Goal: Transaction & Acquisition: Purchase product/service

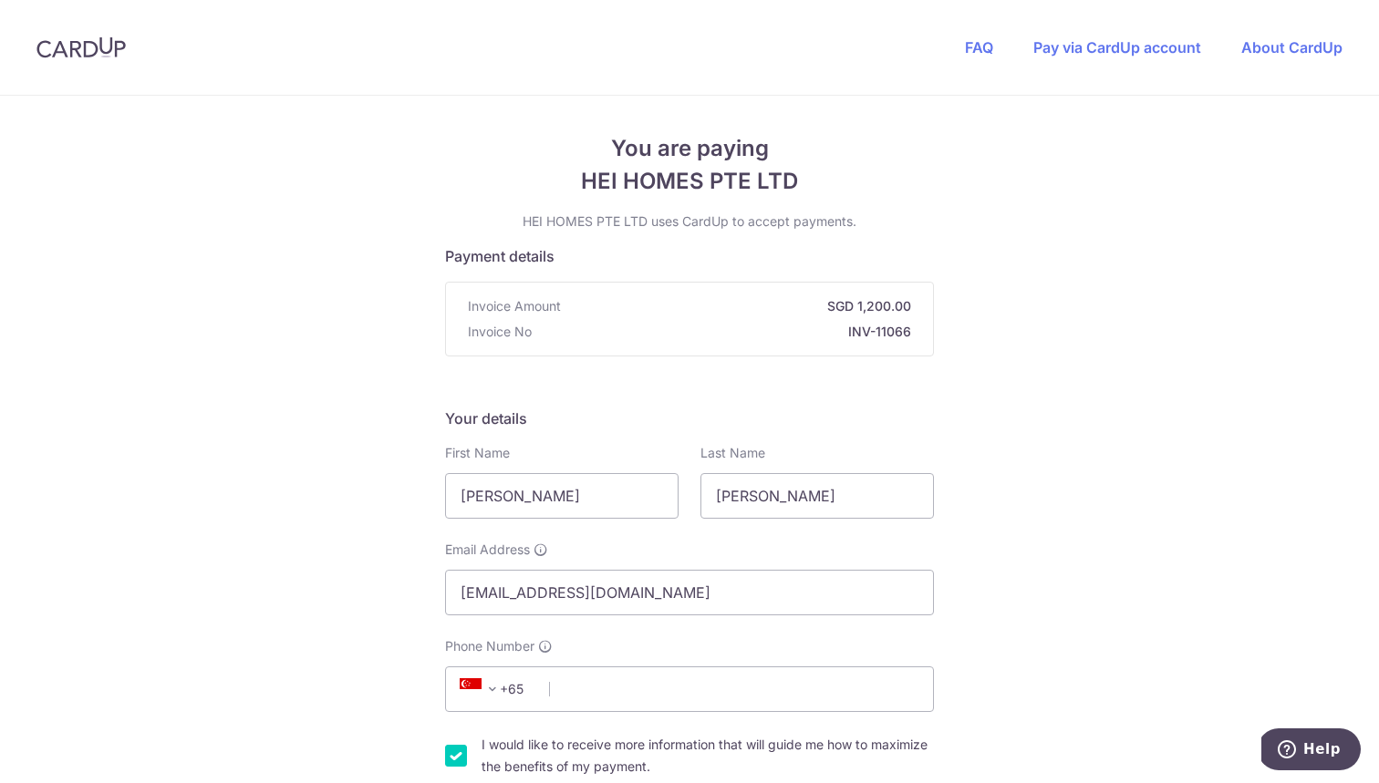
scroll to position [232, 0]
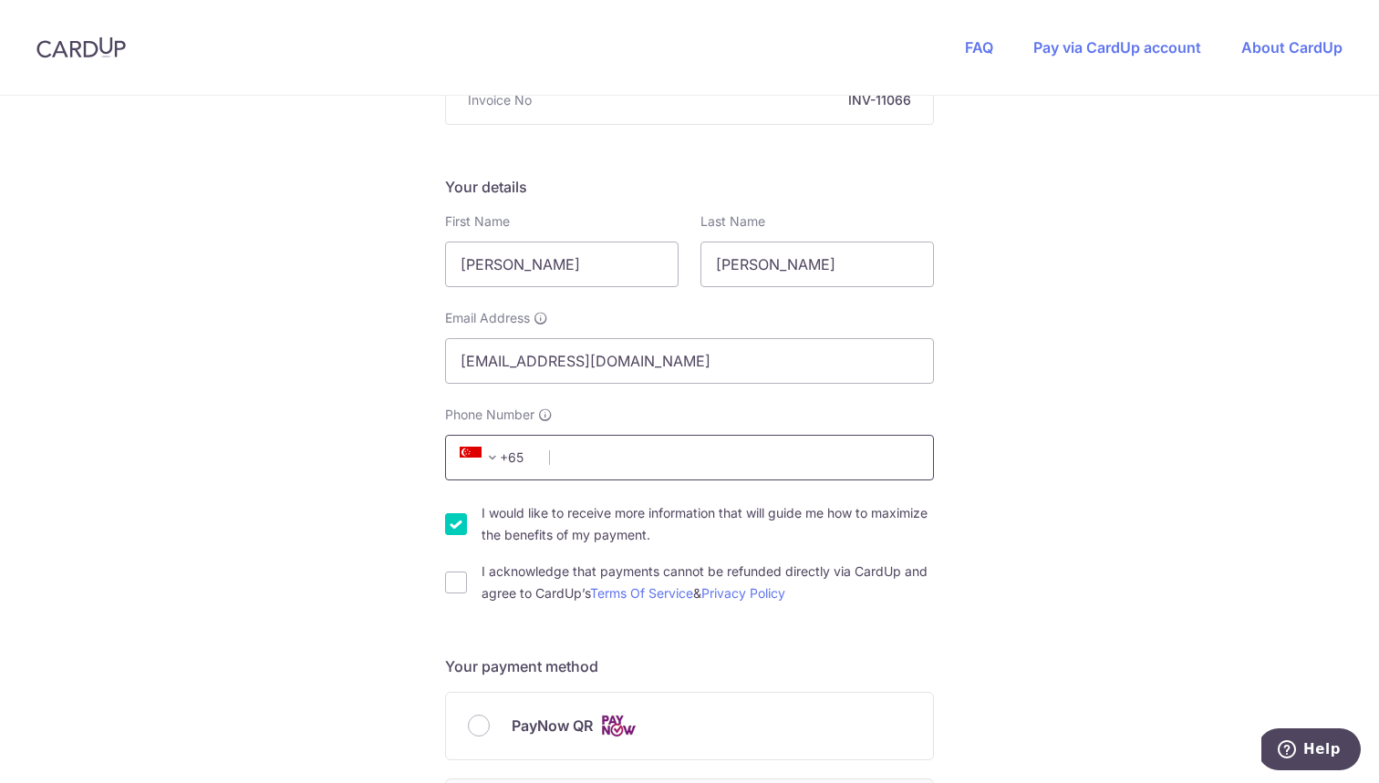
click at [715, 453] on input "Phone Number" at bounding box center [689, 458] width 489 height 46
click at [508, 468] on span "+65" at bounding box center [495, 458] width 82 height 22
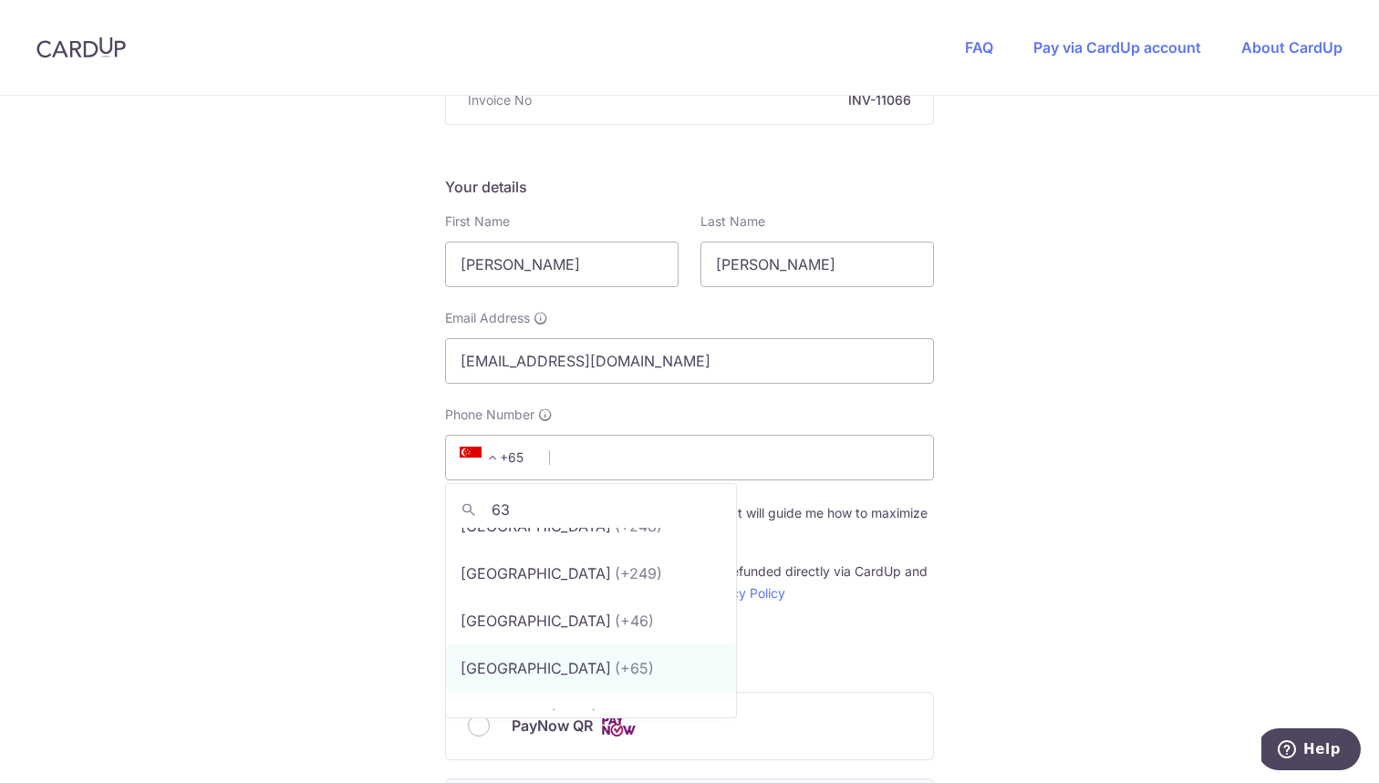
scroll to position [0, 0]
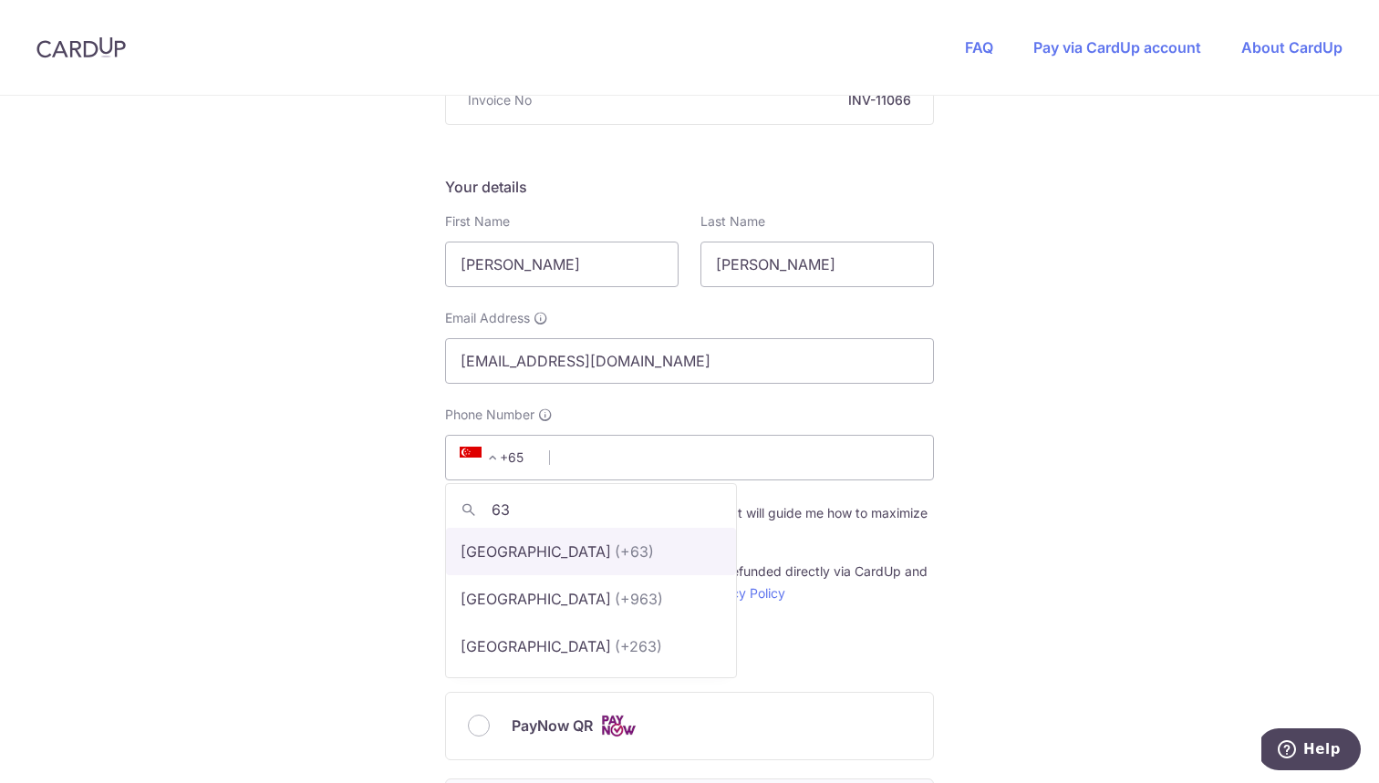
type input "63"
select select "178"
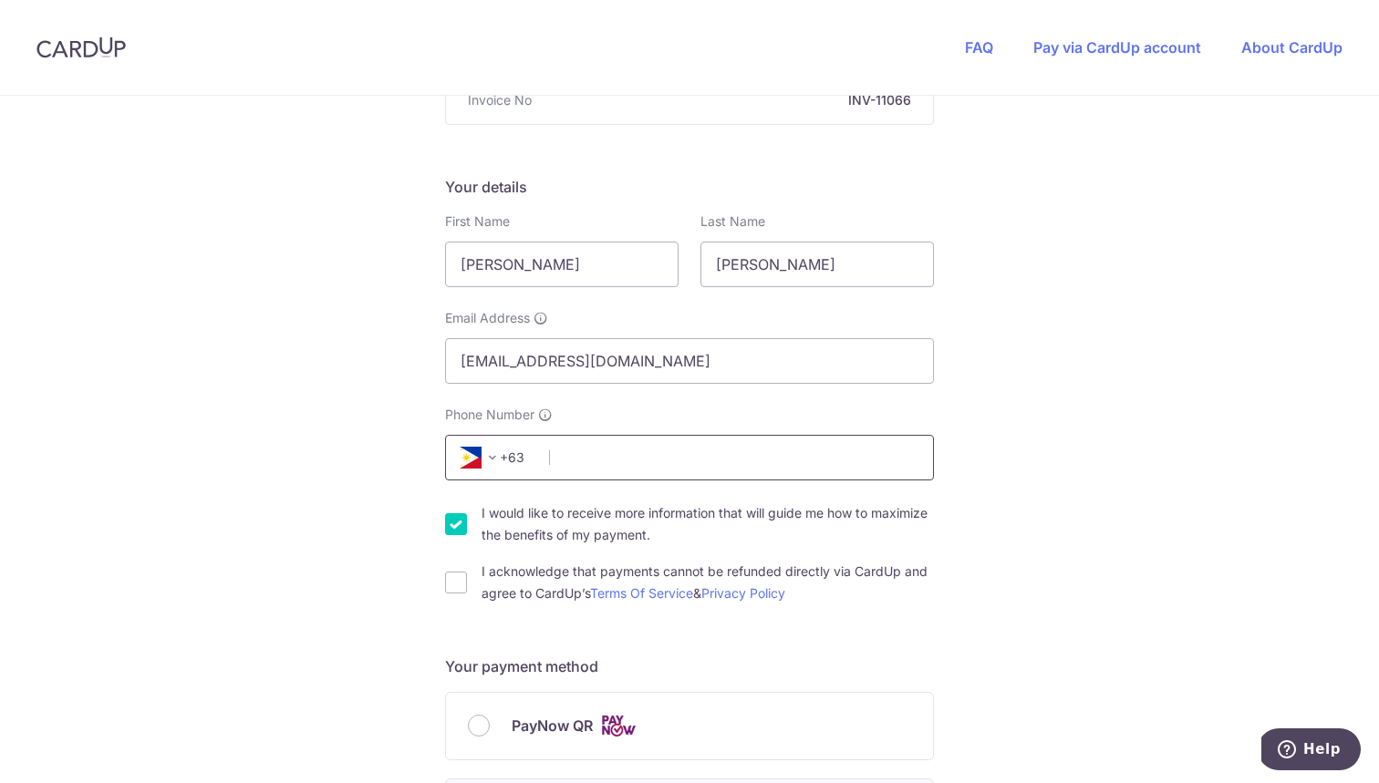
click at [636, 458] on input "Phone Number" at bounding box center [689, 458] width 489 height 46
type input "9173173012"
click at [444, 505] on div "You are paying HEI HOMES PTE LTD HEI HOMES PTE LTD uses CardUp to accept paymen…" at bounding box center [689, 791] width 1379 height 1854
click at [444, 523] on div "You are paying HEI HOMES PTE LTD HEI HOMES PTE LTD uses CardUp to accept paymen…" at bounding box center [689, 791] width 1379 height 1854
click at [452, 536] on div "I would like to receive more information that will guide me how to maximize the…" at bounding box center [689, 525] width 489 height 44
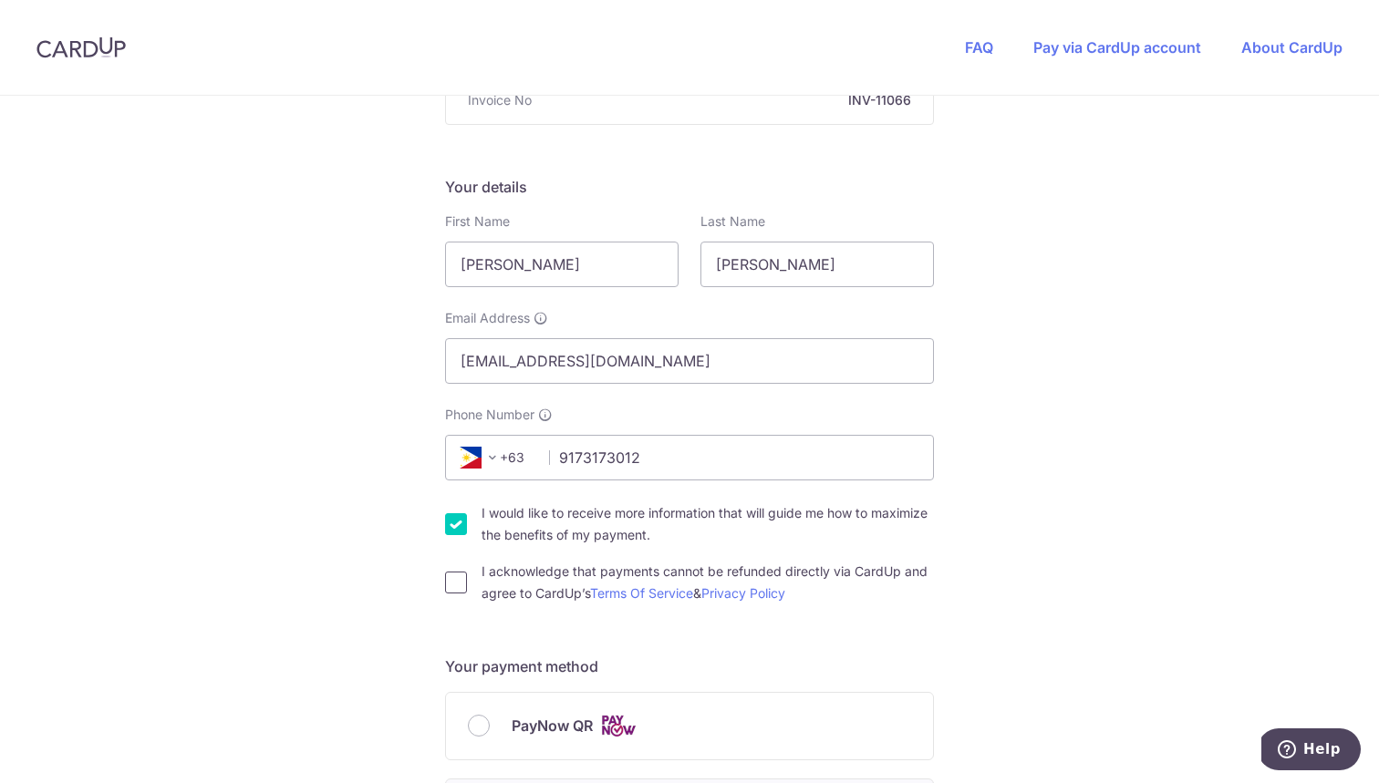
click at [451, 587] on input "I acknowledge that payments cannot be refunded directly via CardUp and agree to…" at bounding box center [456, 583] width 22 height 22
checkbox input "true"
click at [453, 521] on input "I would like to receive more information that will guide me how to maximize the…" at bounding box center [456, 524] width 22 height 22
checkbox input "false"
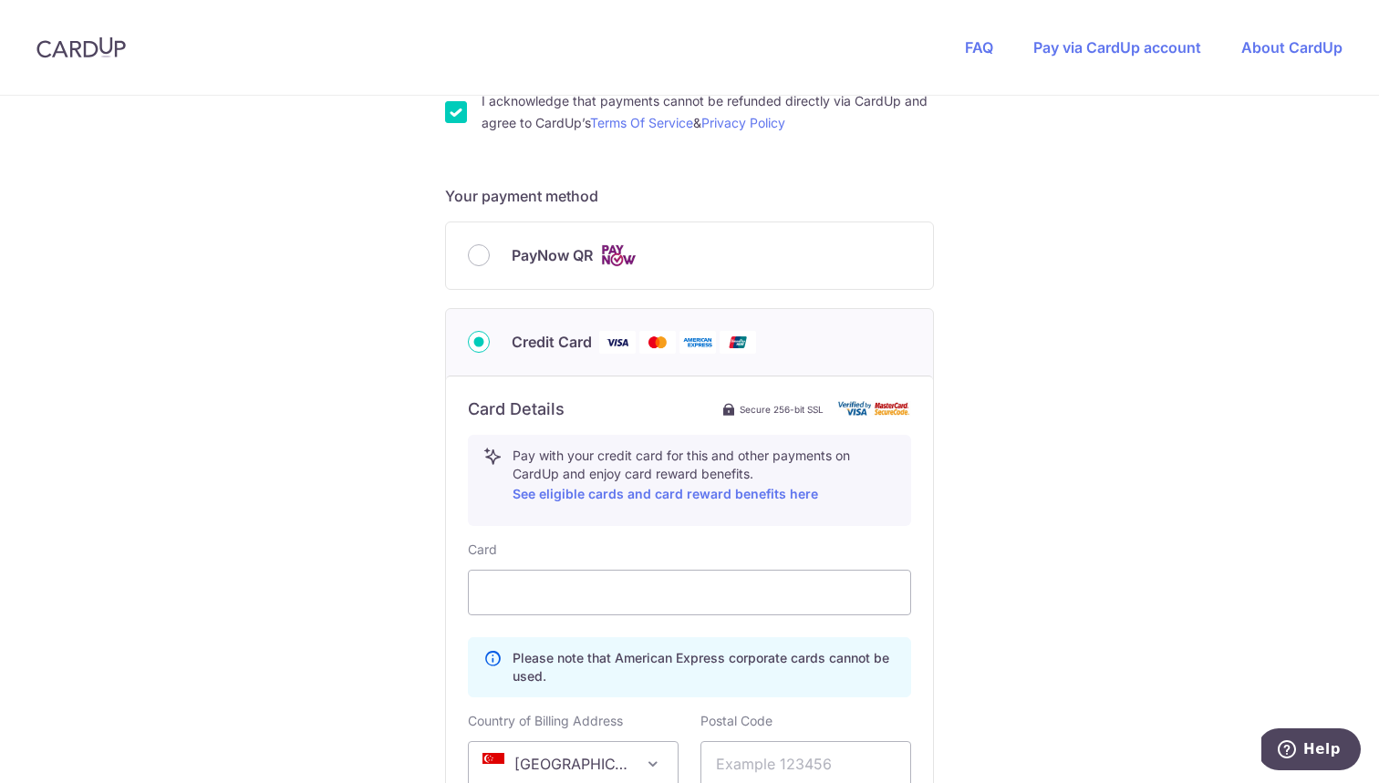
scroll to position [942, 0]
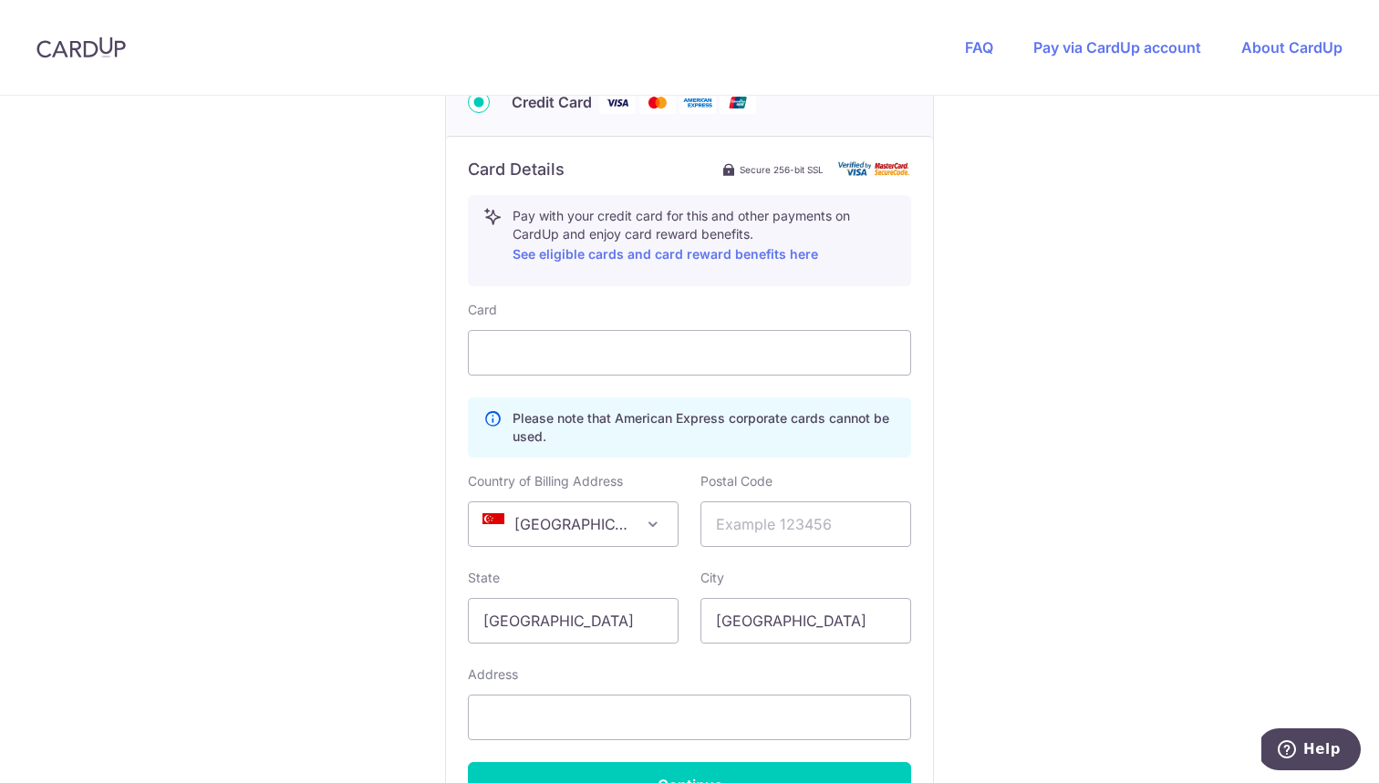
click at [643, 529] on span at bounding box center [653, 524] width 22 height 22
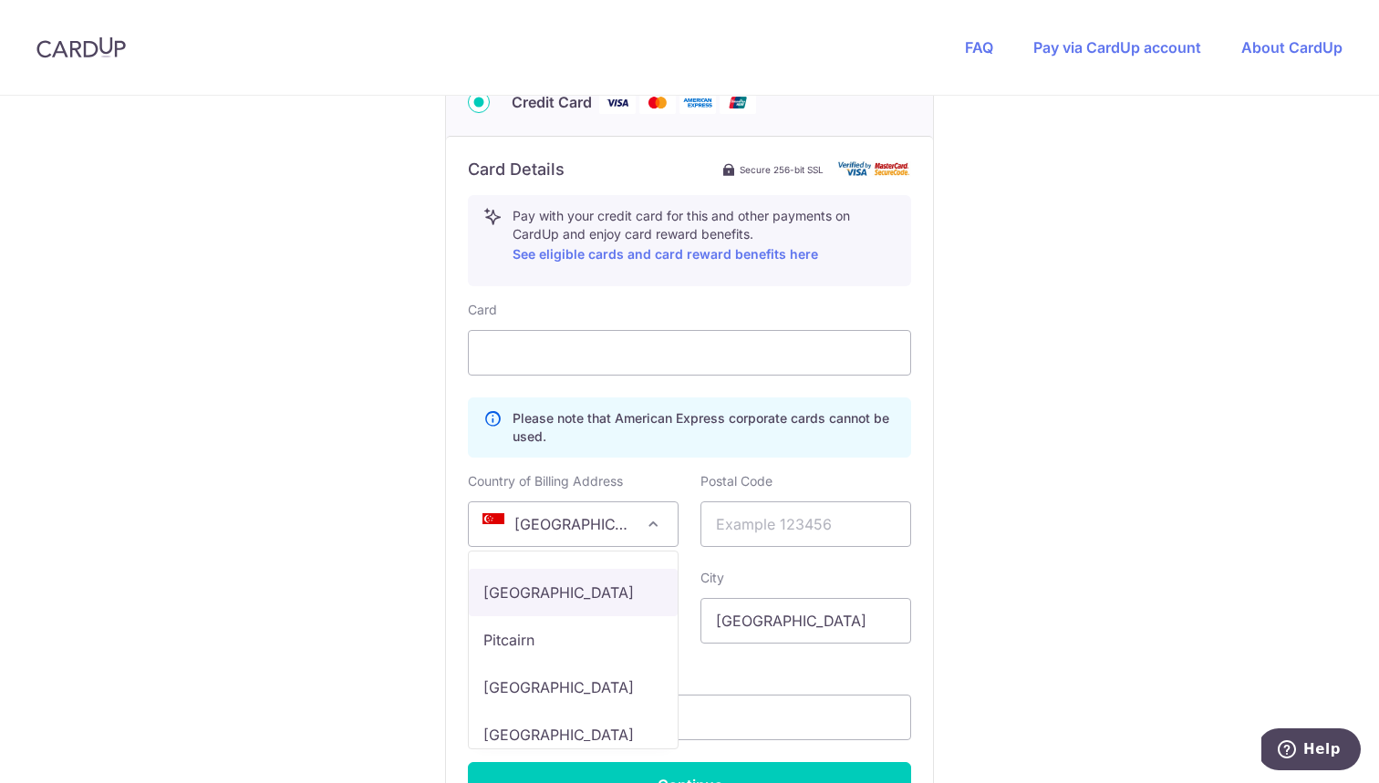
select select "PH"
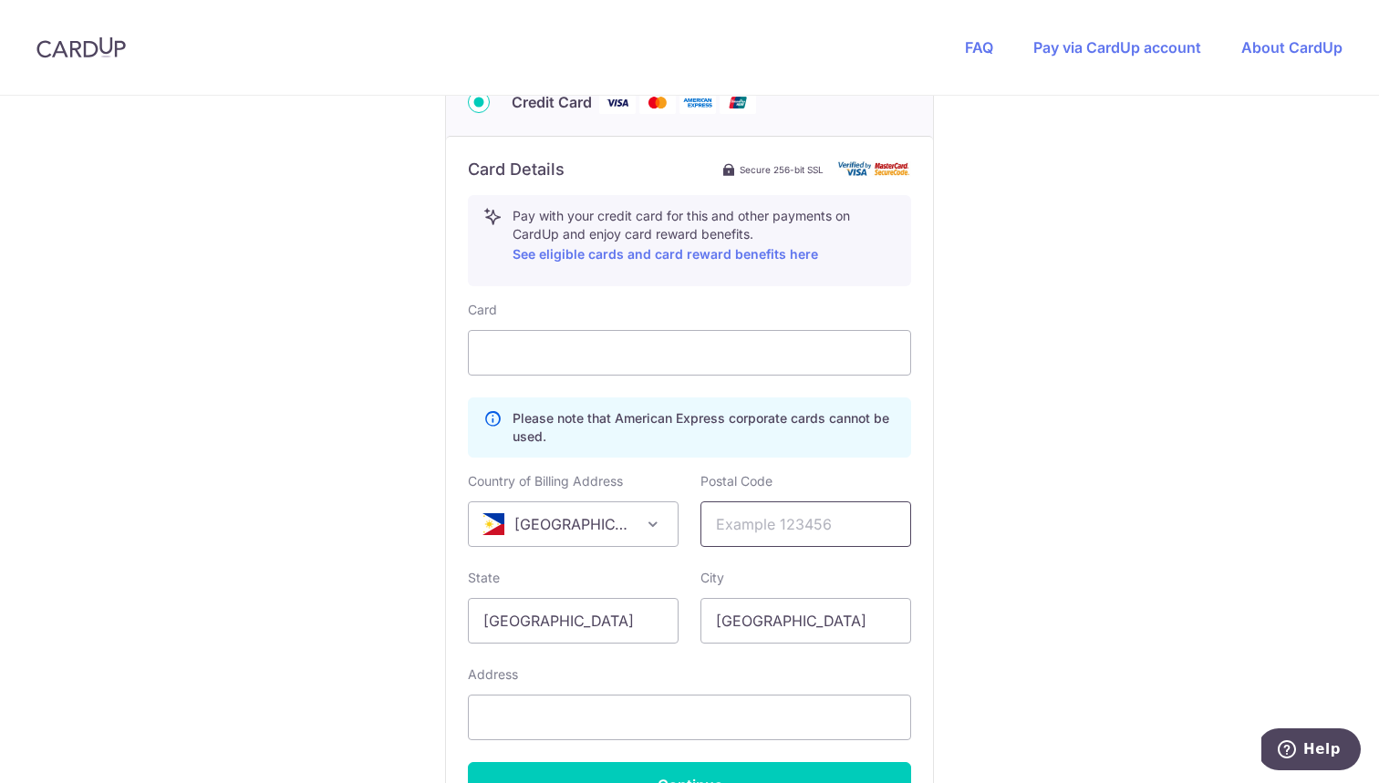
click at [790, 527] on input "text" at bounding box center [805, 525] width 211 height 46
type input "1800"
click at [636, 618] on input "[GEOGRAPHIC_DATA]" at bounding box center [573, 621] width 211 height 46
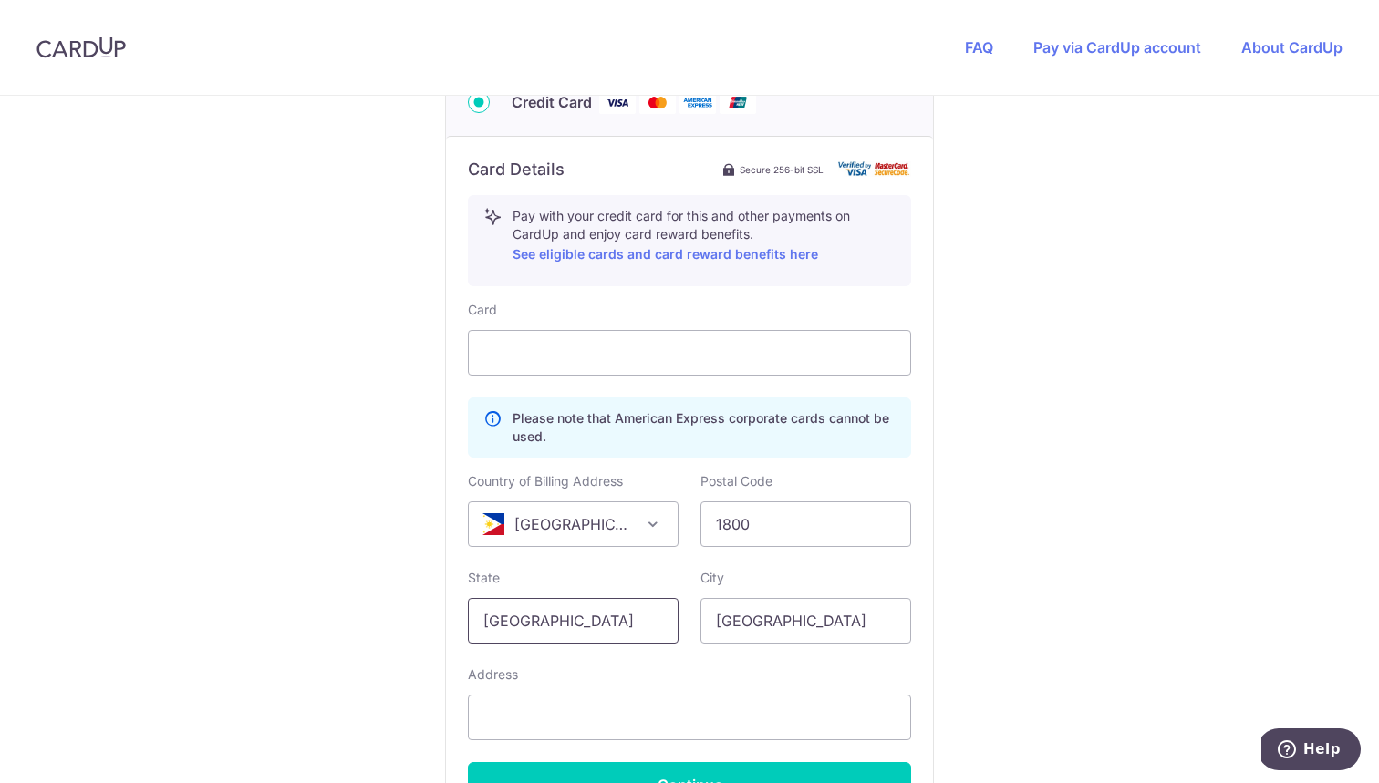
type input "[GEOGRAPHIC_DATA]"
type input "[PERSON_NAME]"
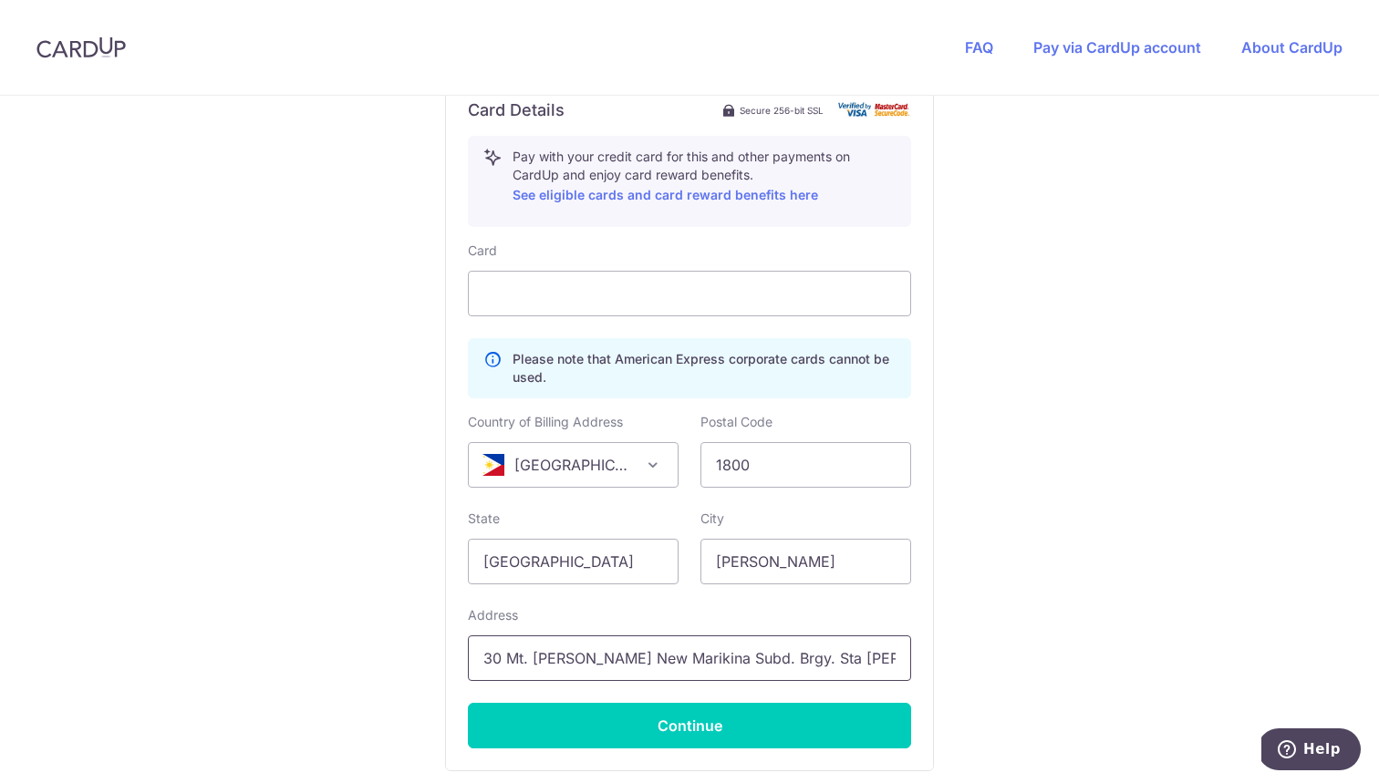
scroll to position [1030, 0]
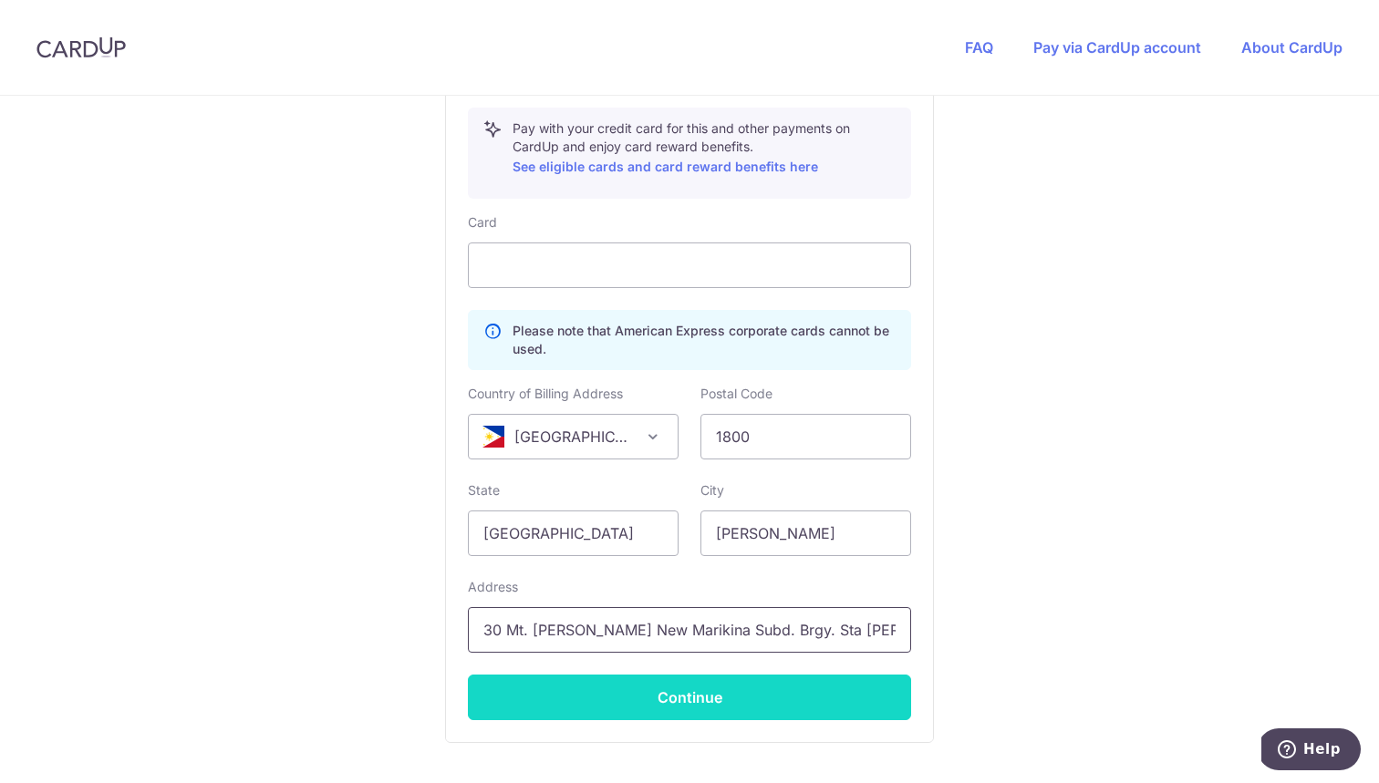
type input "30 Mt. [PERSON_NAME] New Marikina Subd. Brgy. Sta [PERSON_NAME]"
click at [679, 703] on button "Continue" at bounding box center [689, 698] width 443 height 46
type input "**** 5073"
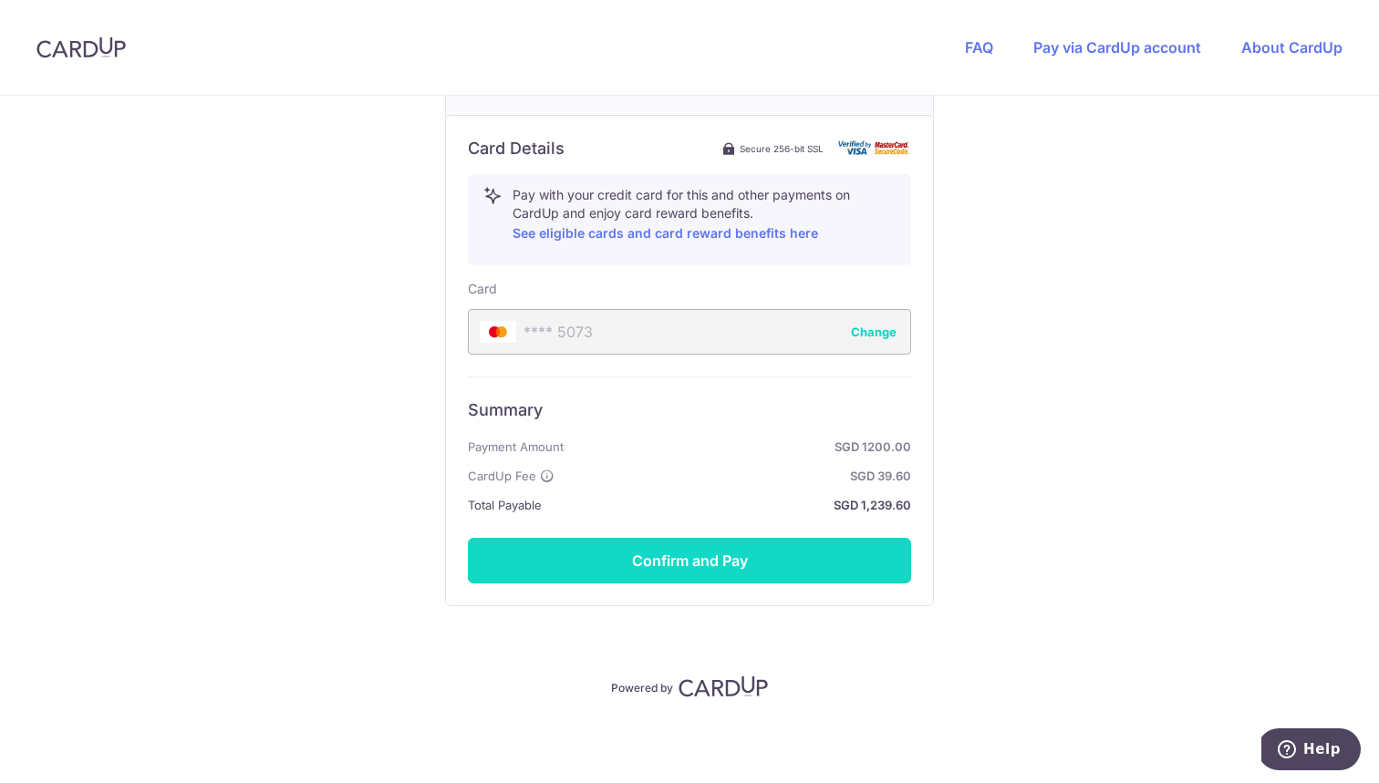
scroll to position [963, 0]
click at [735, 563] on button "Confirm and Pay" at bounding box center [689, 561] width 443 height 46
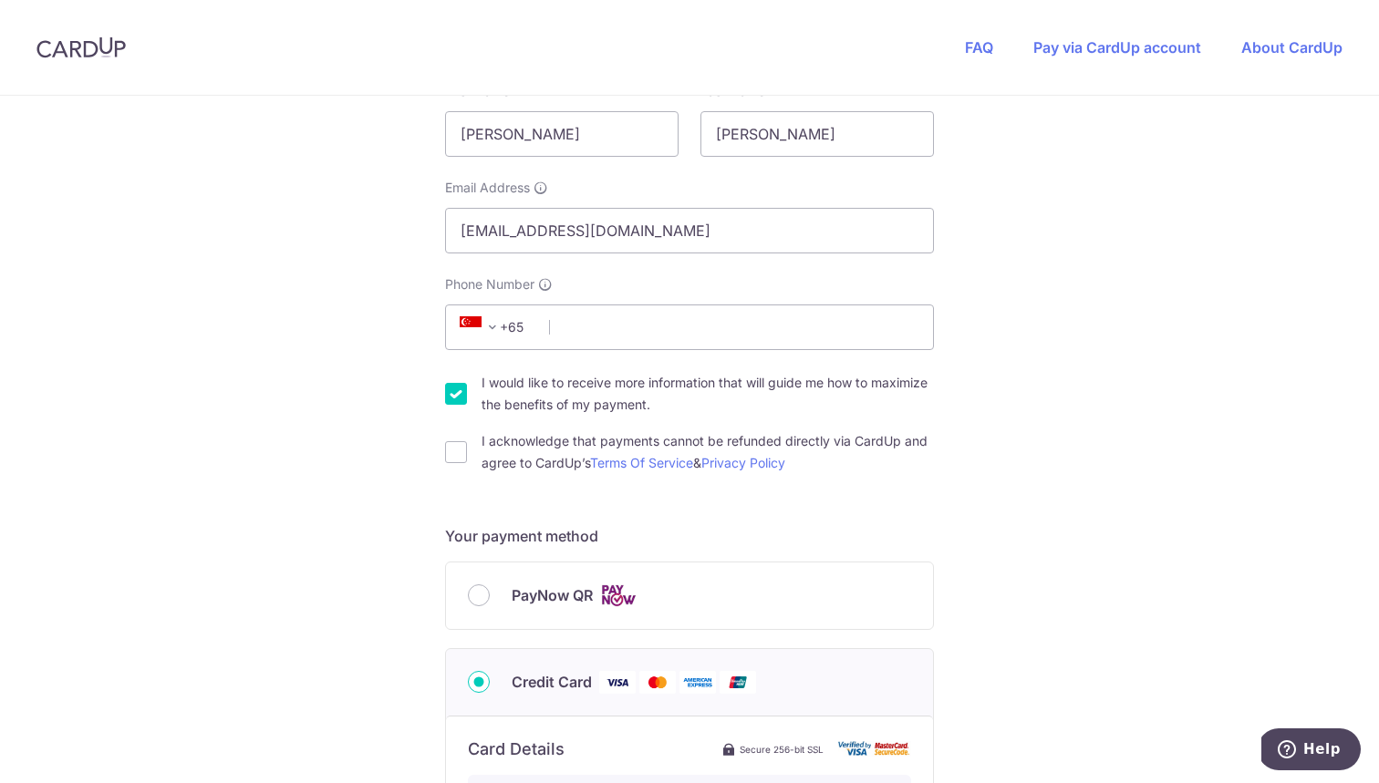
scroll to position [442, 0]
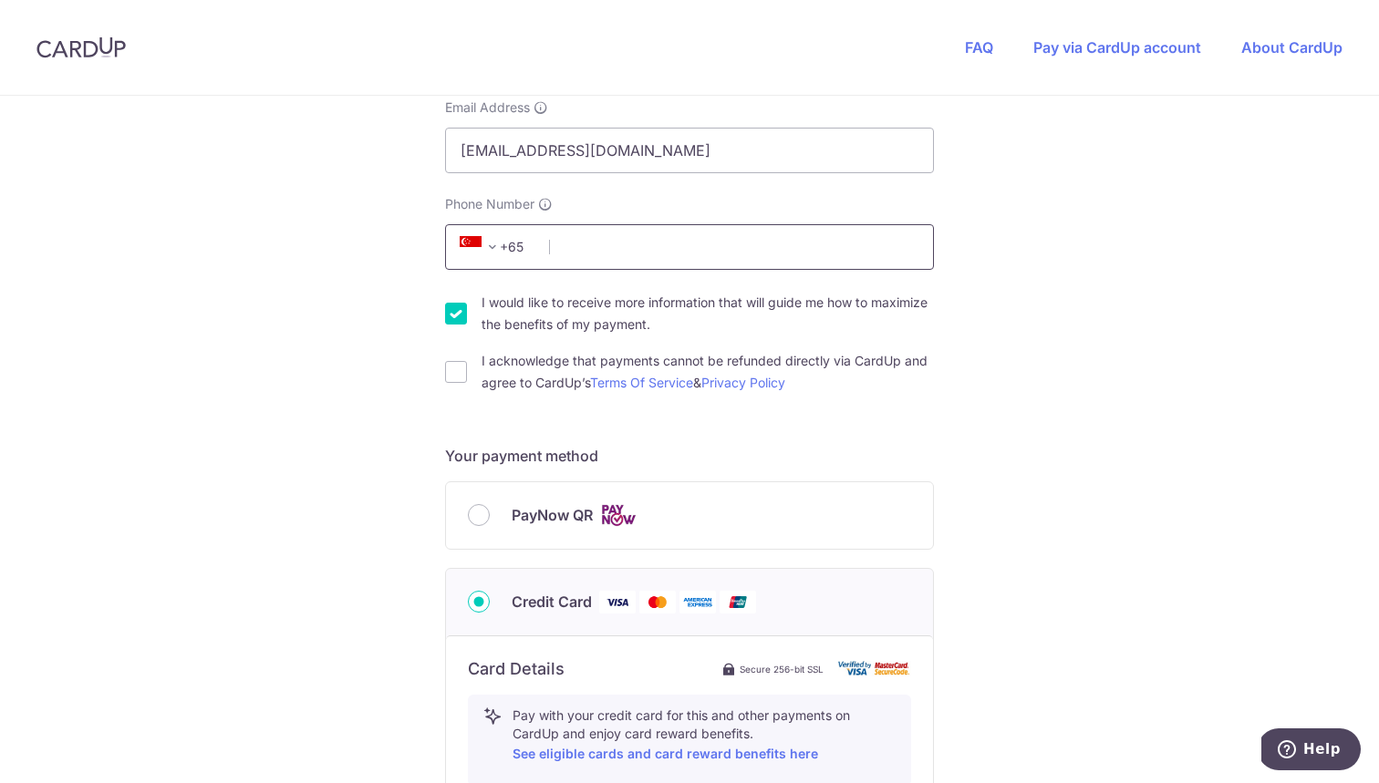
click at [627, 262] on input "Phone Number" at bounding box center [689, 247] width 489 height 46
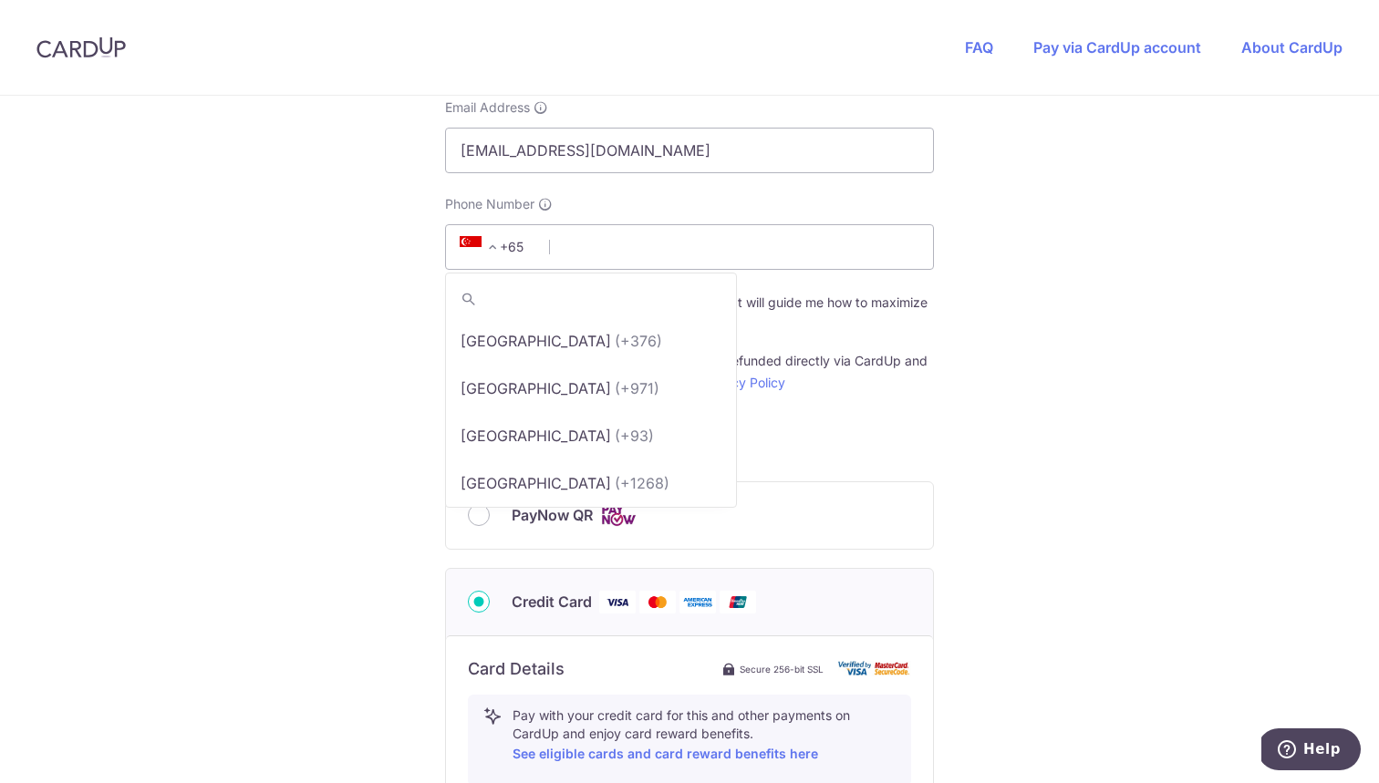
click at [518, 249] on span "+65" at bounding box center [495, 247] width 82 height 22
type input "63"
select select "178"
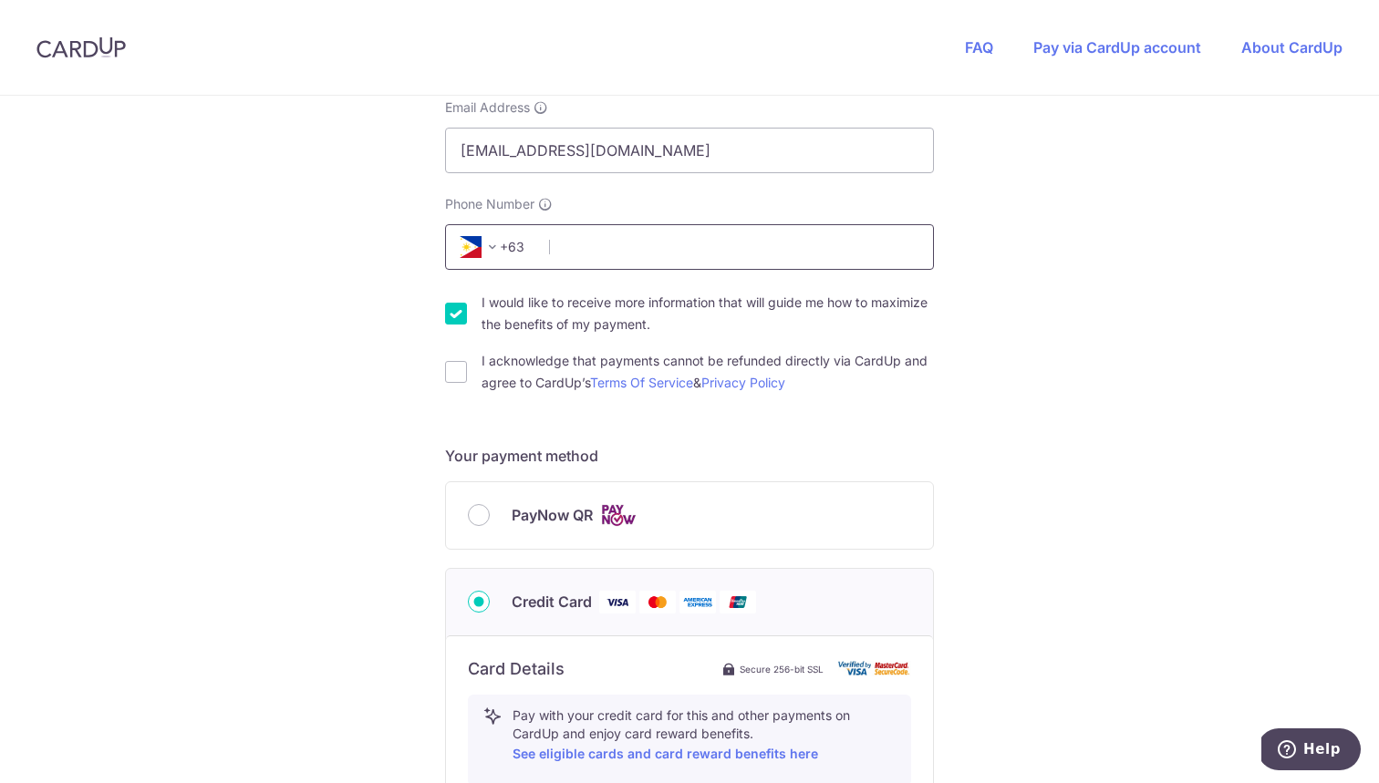
click at [612, 236] on input "Phone Number" at bounding box center [689, 247] width 489 height 46
type input "9173173012"
click at [474, 381] on div "I acknowledge that payments cannot be refunded directly via CardUp and agree to…" at bounding box center [689, 372] width 489 height 44
click at [469, 376] on div "I acknowledge that payments cannot be refunded directly via CardUp and agree to…" at bounding box center [689, 372] width 489 height 44
click at [462, 376] on input "I acknowledge that payments cannot be refunded directly via CardUp and agree to…" at bounding box center [456, 372] width 22 height 22
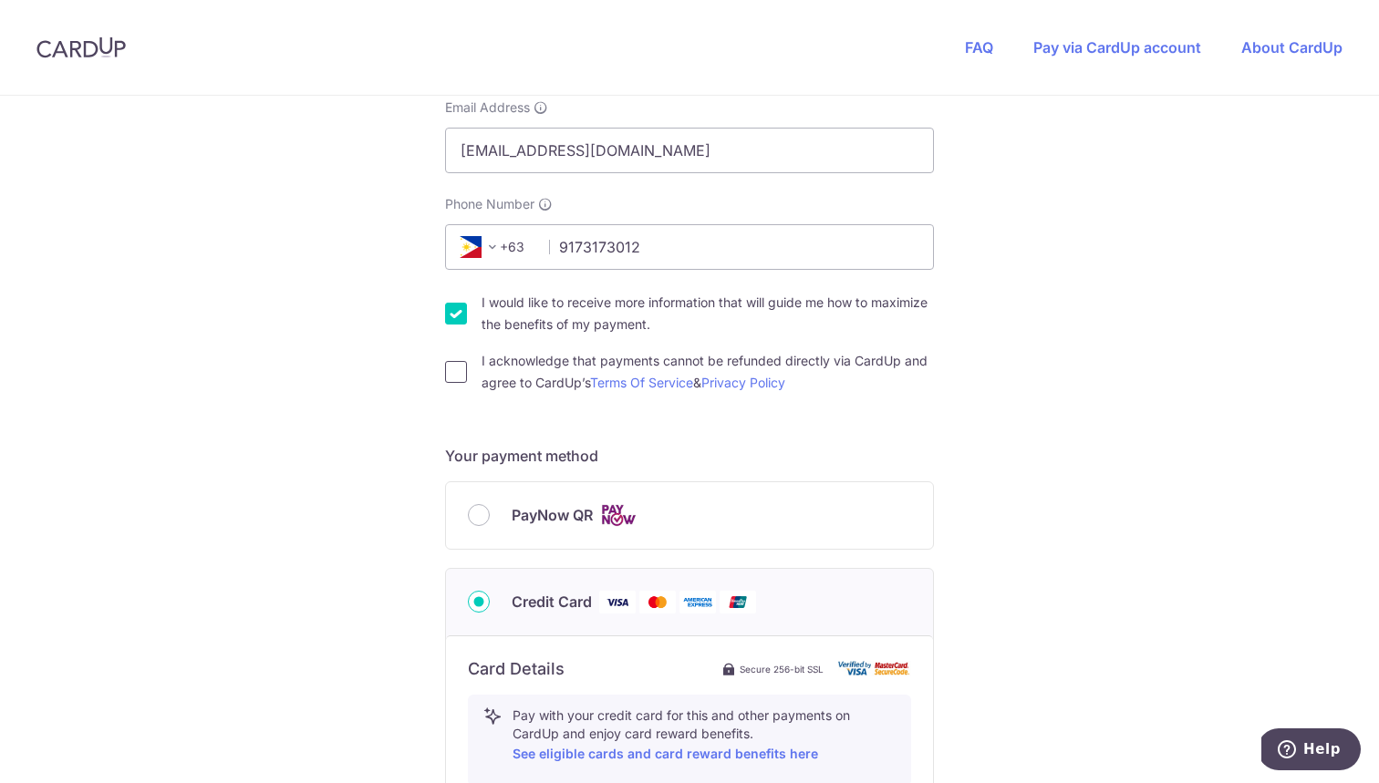
checkbox input "true"
click at [461, 305] on input "I would like to receive more information that will guide me how to maximize the…" at bounding box center [456, 314] width 22 height 22
checkbox input "false"
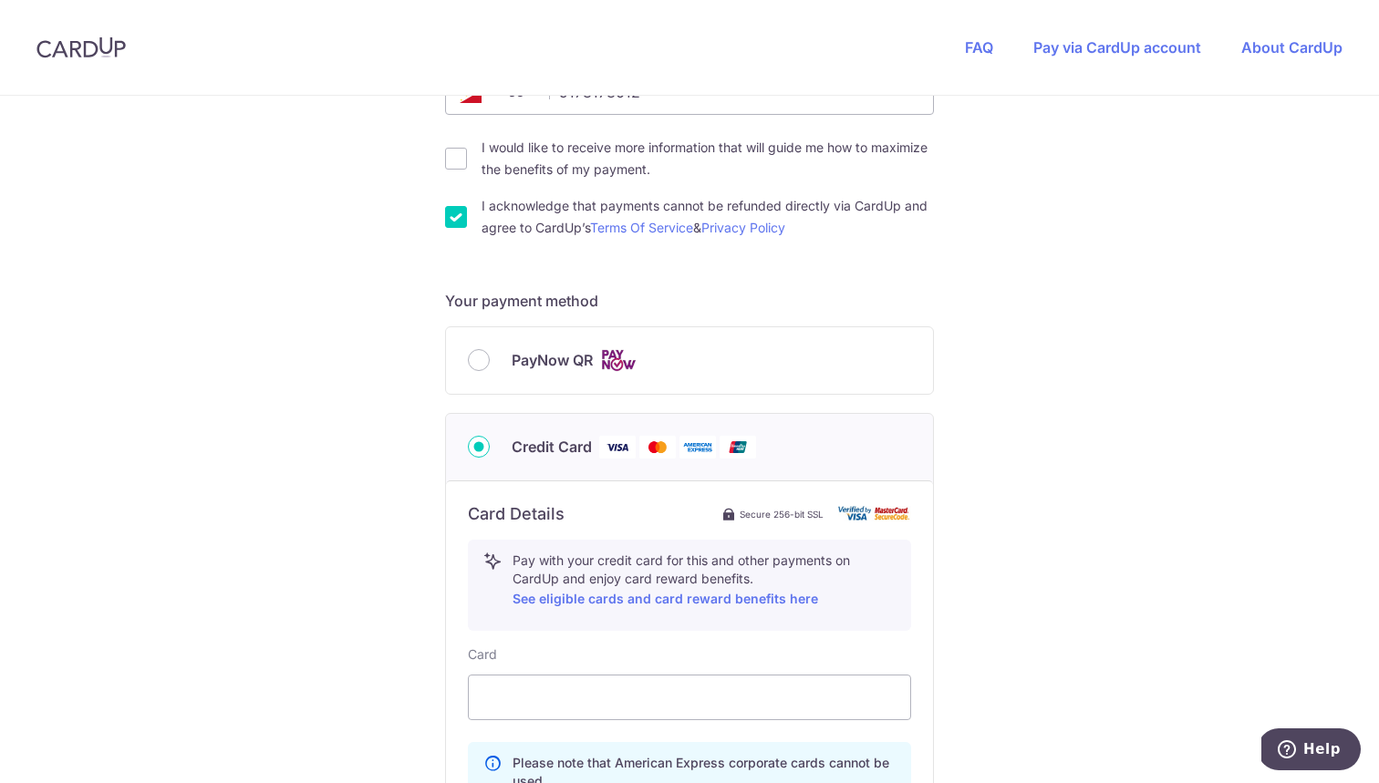
scroll to position [740, 0]
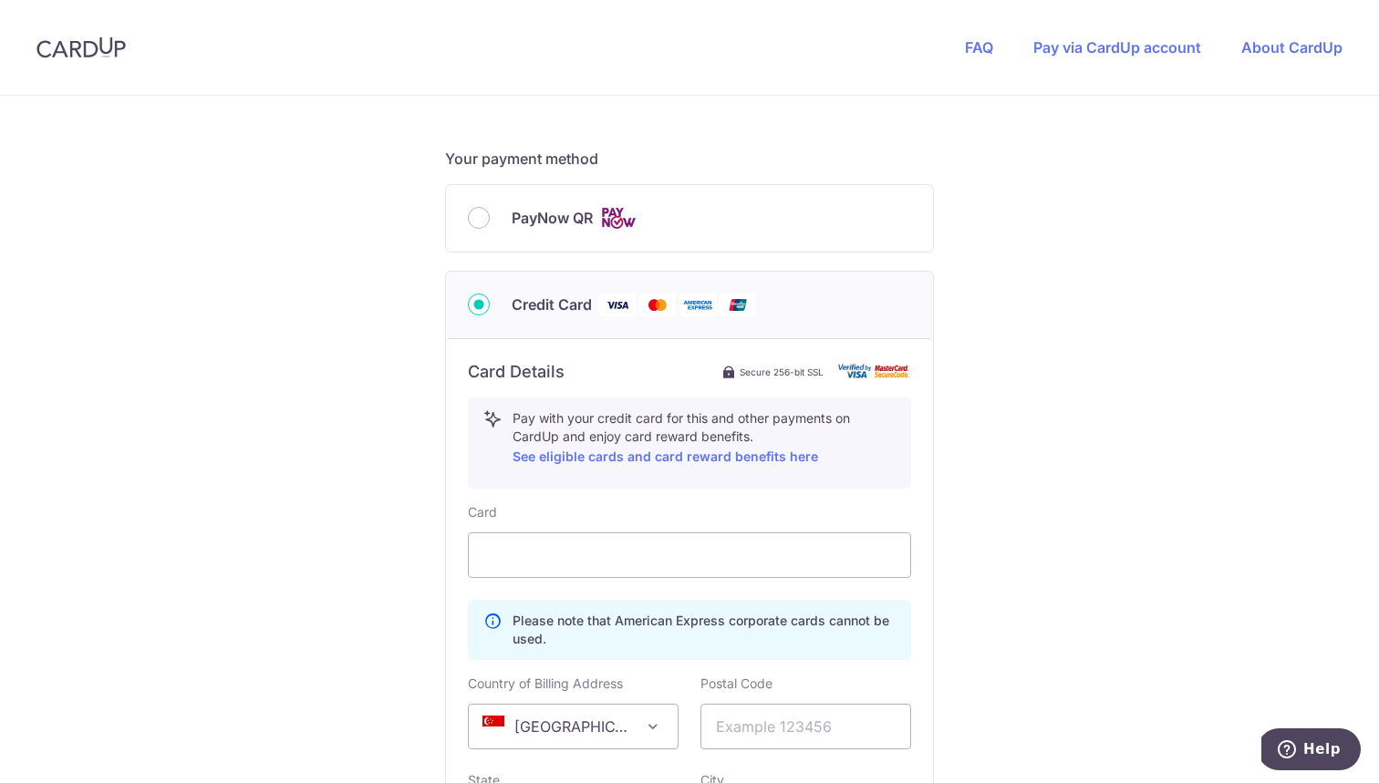
click at [579, 585] on div "Card Please note that American Express corporate cards cannot be used. Country …" at bounding box center [689, 756] width 443 height 507
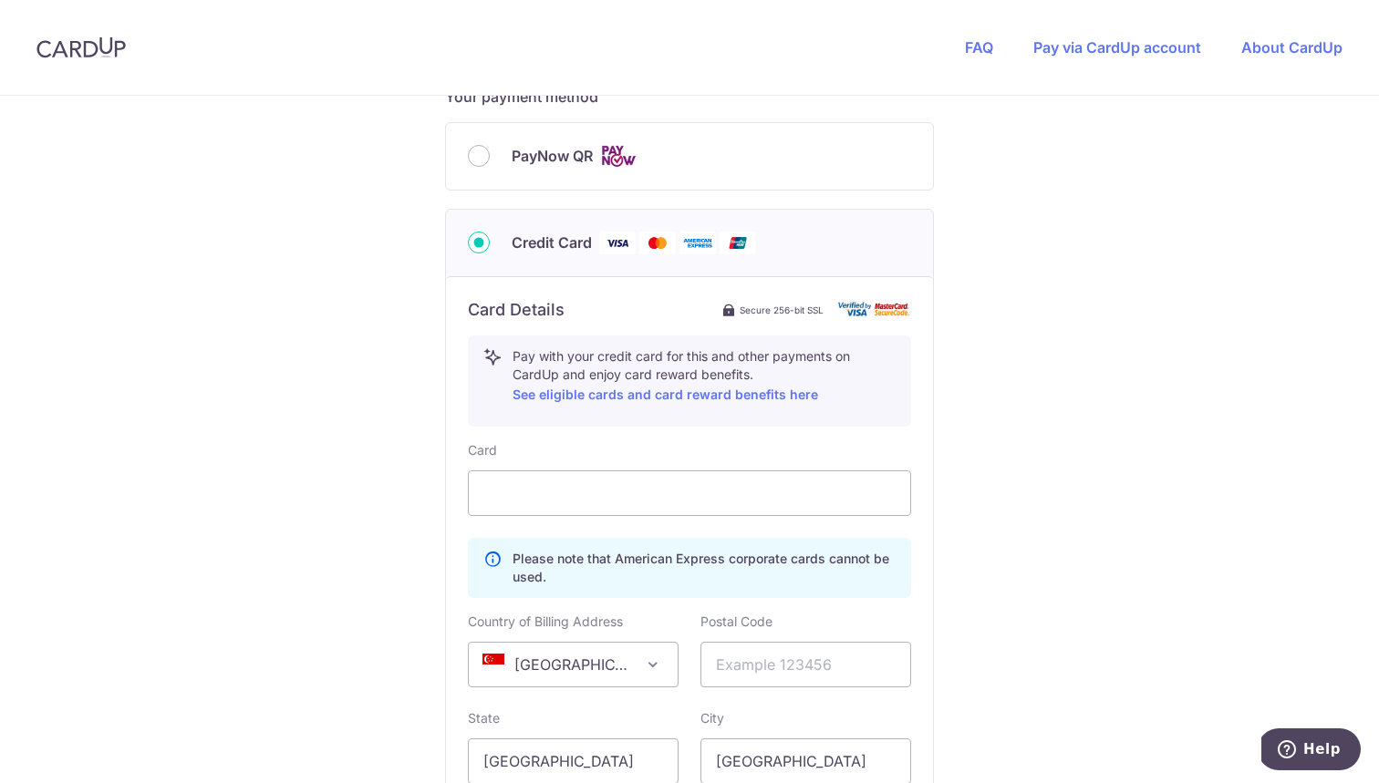
click at [637, 646] on span "[GEOGRAPHIC_DATA]" at bounding box center [573, 665] width 209 height 44
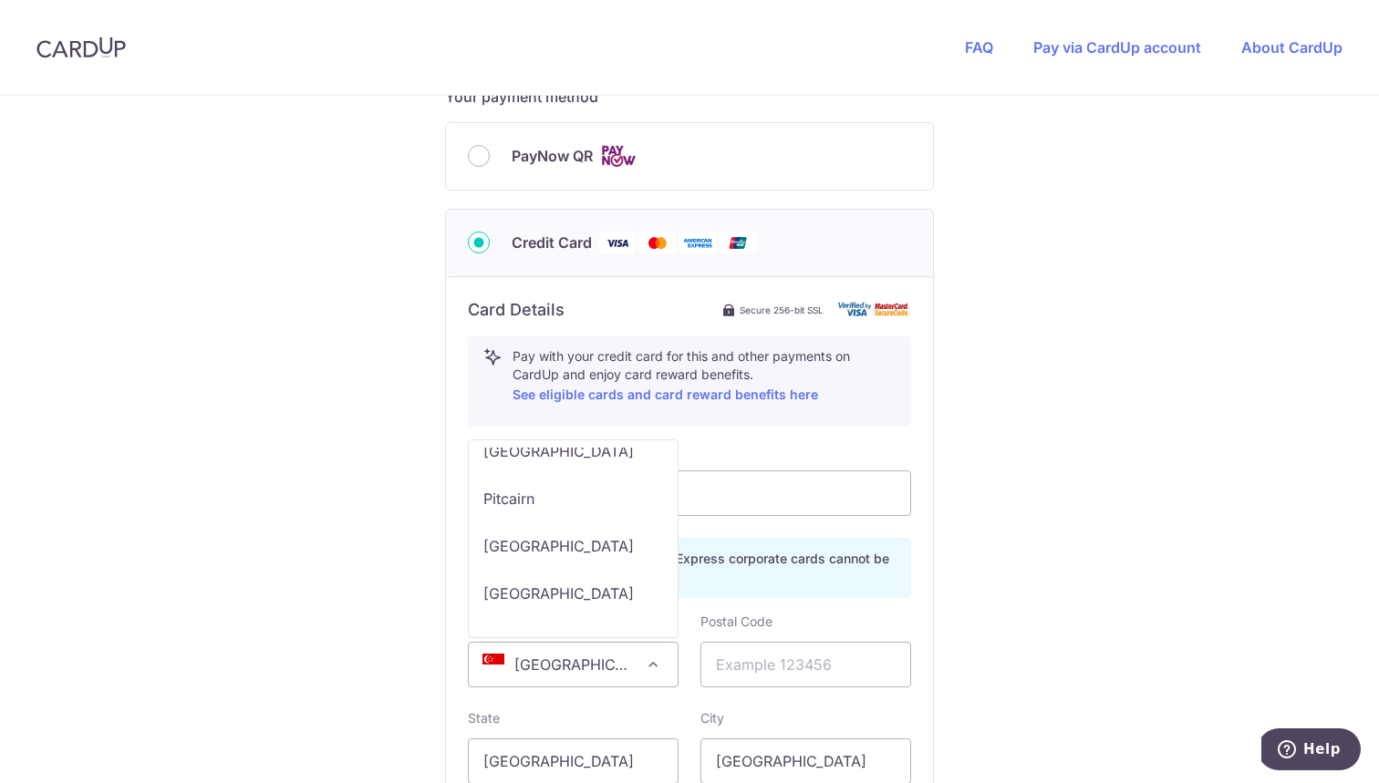
scroll to position [8452, 0]
select select "PH"
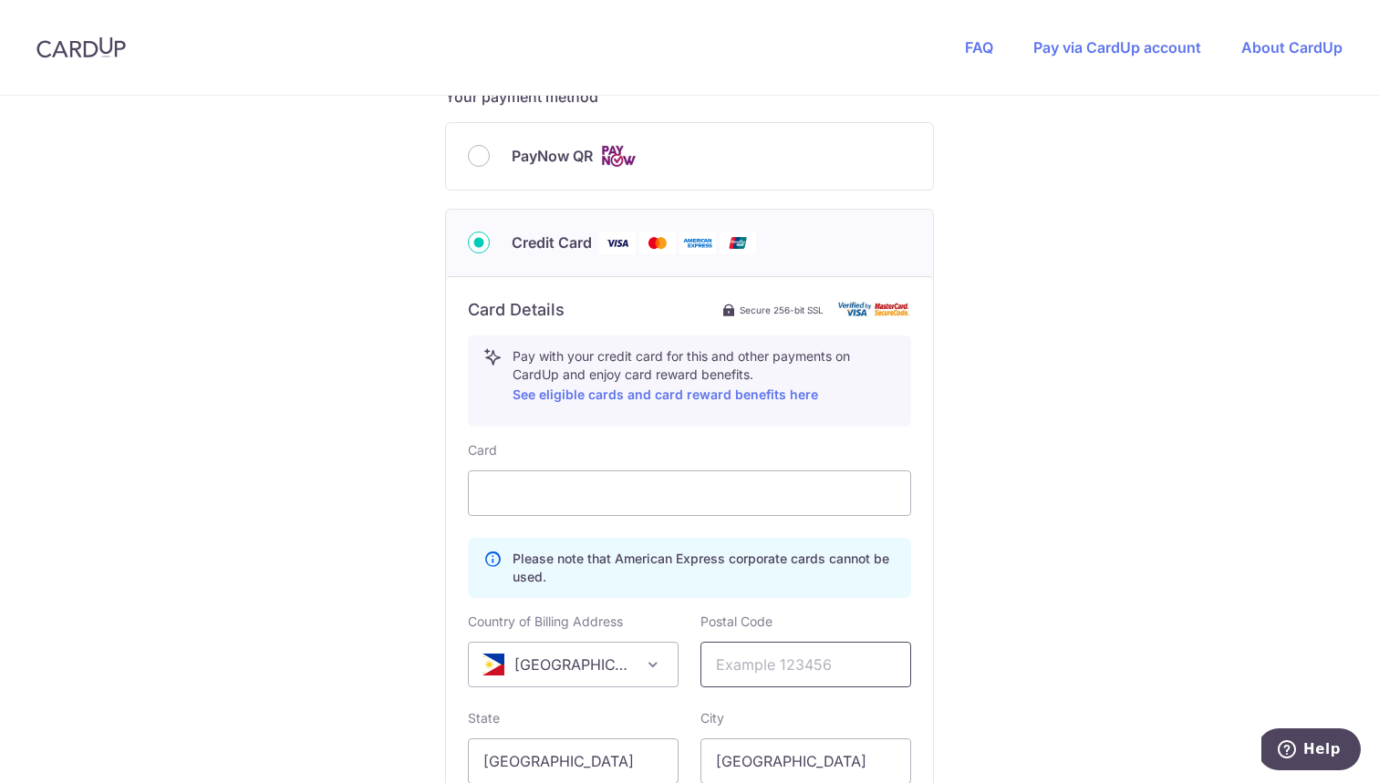
click at [834, 671] on input "text" at bounding box center [805, 665] width 211 height 46
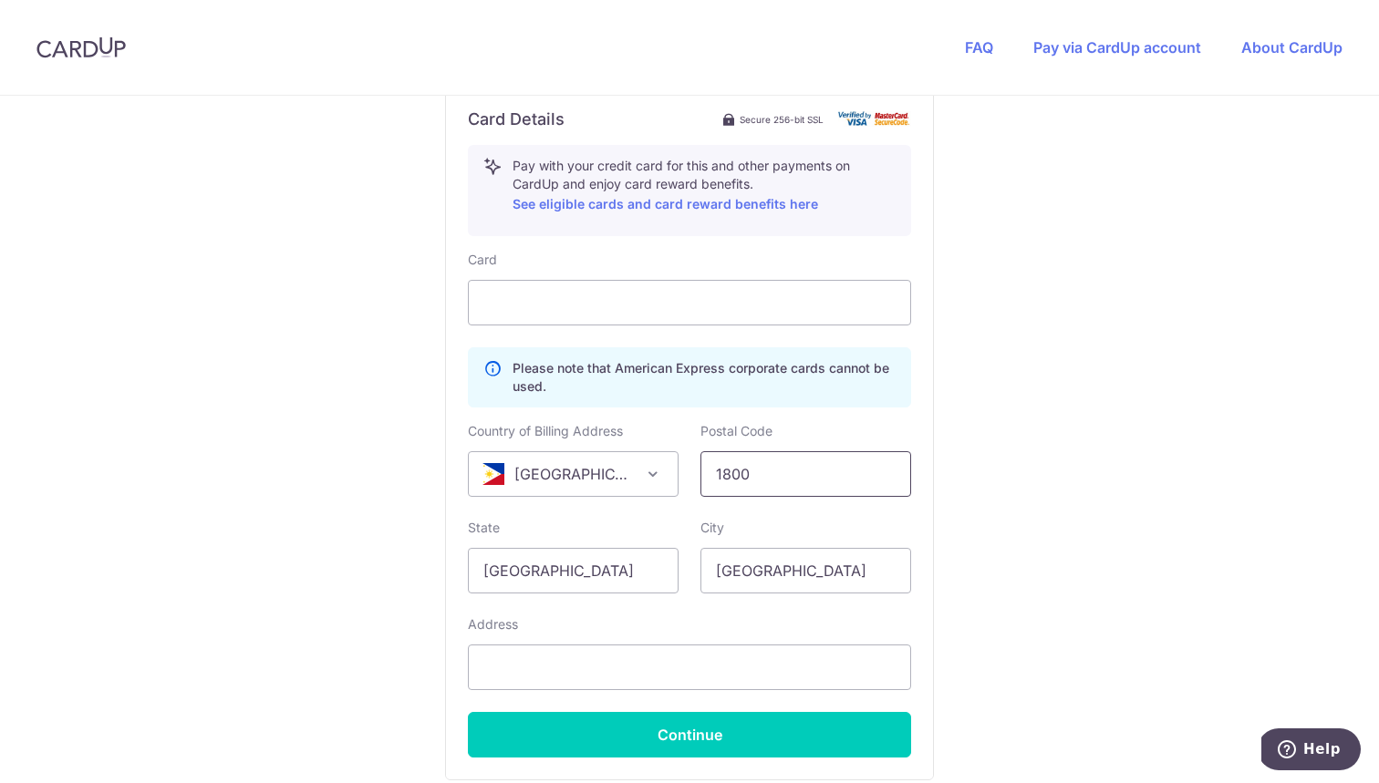
scroll to position [1108, 0]
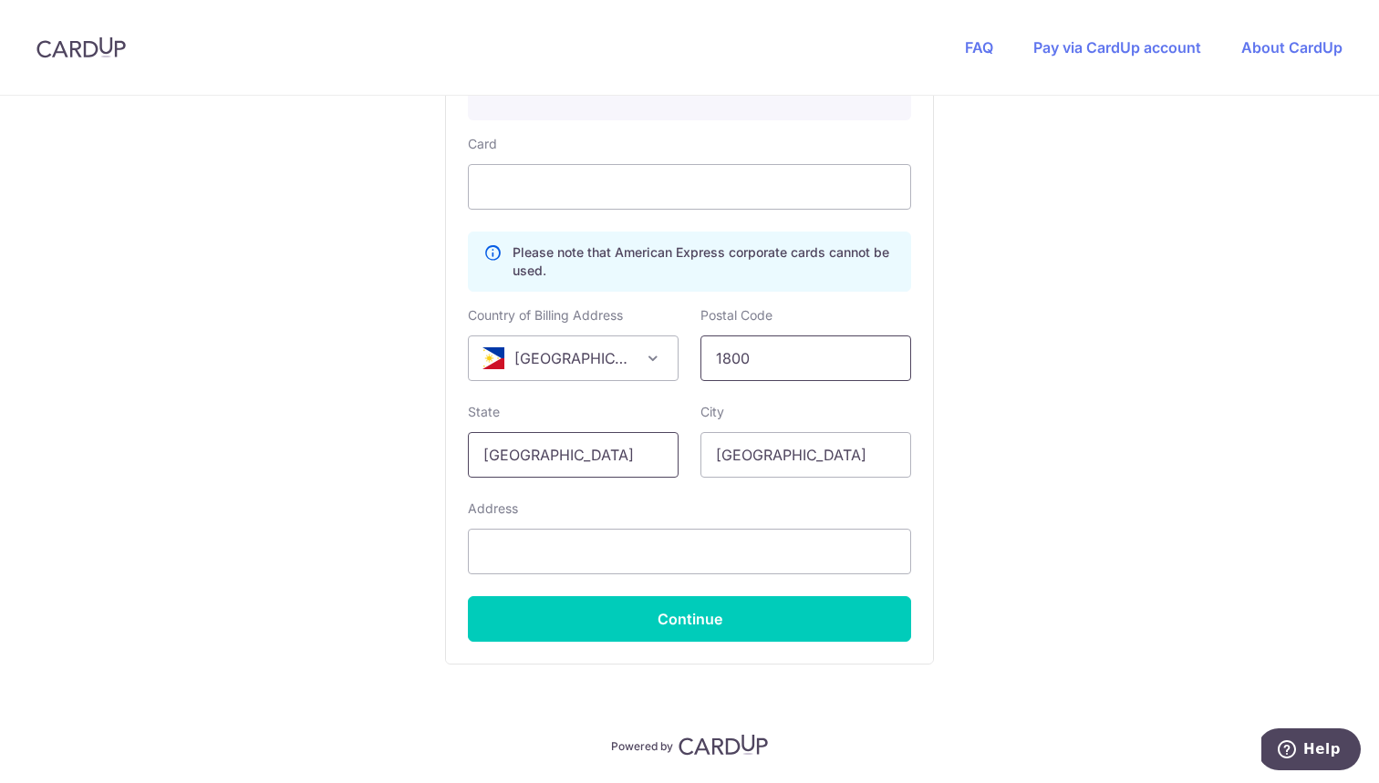
type input "1800"
click at [615, 469] on input "[GEOGRAPHIC_DATA]" at bounding box center [573, 455] width 211 height 46
type input "[GEOGRAPHIC_DATA]"
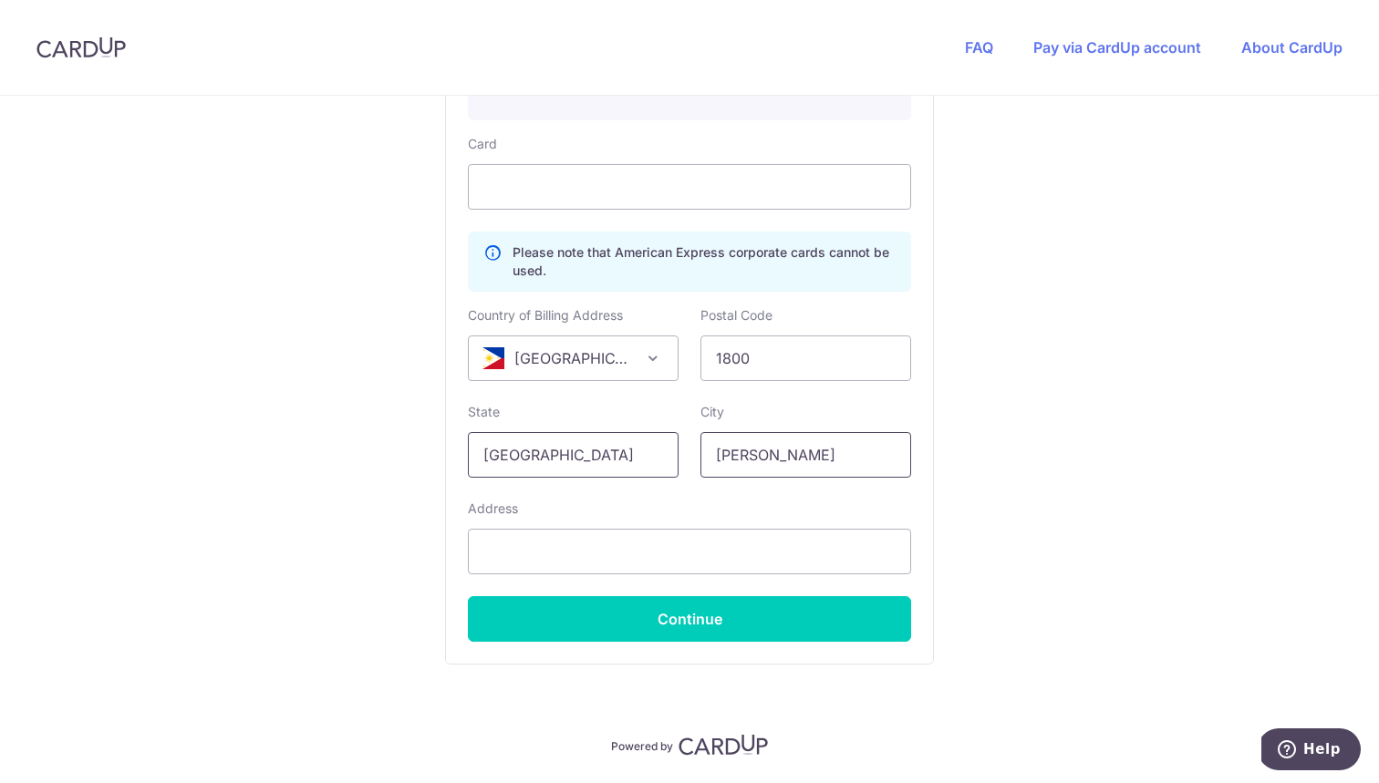
type input "[PERSON_NAME]"
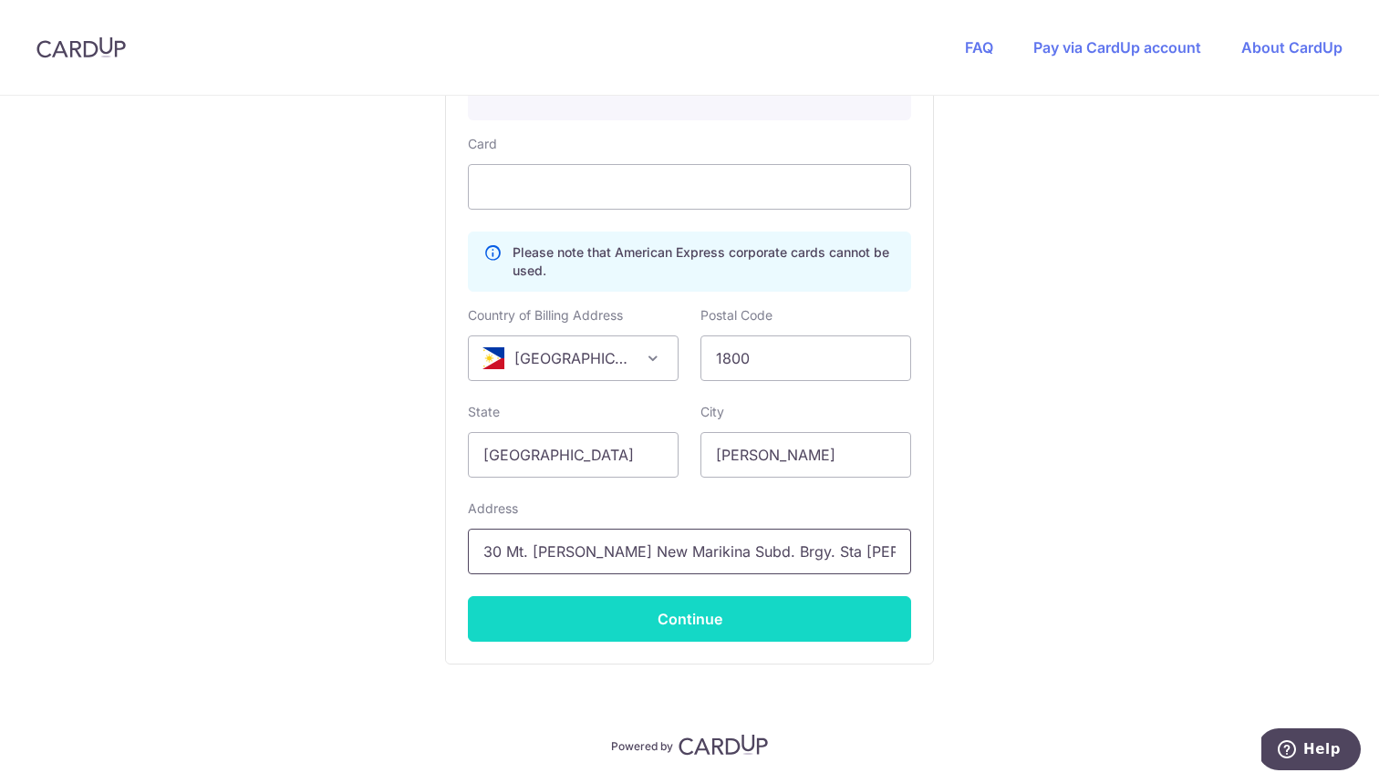
type input "30 Mt. [PERSON_NAME] New Marikina Subd. Brgy. Sta [PERSON_NAME]"
click at [642, 605] on button "Continue" at bounding box center [689, 619] width 443 height 46
type input "**** 5073"
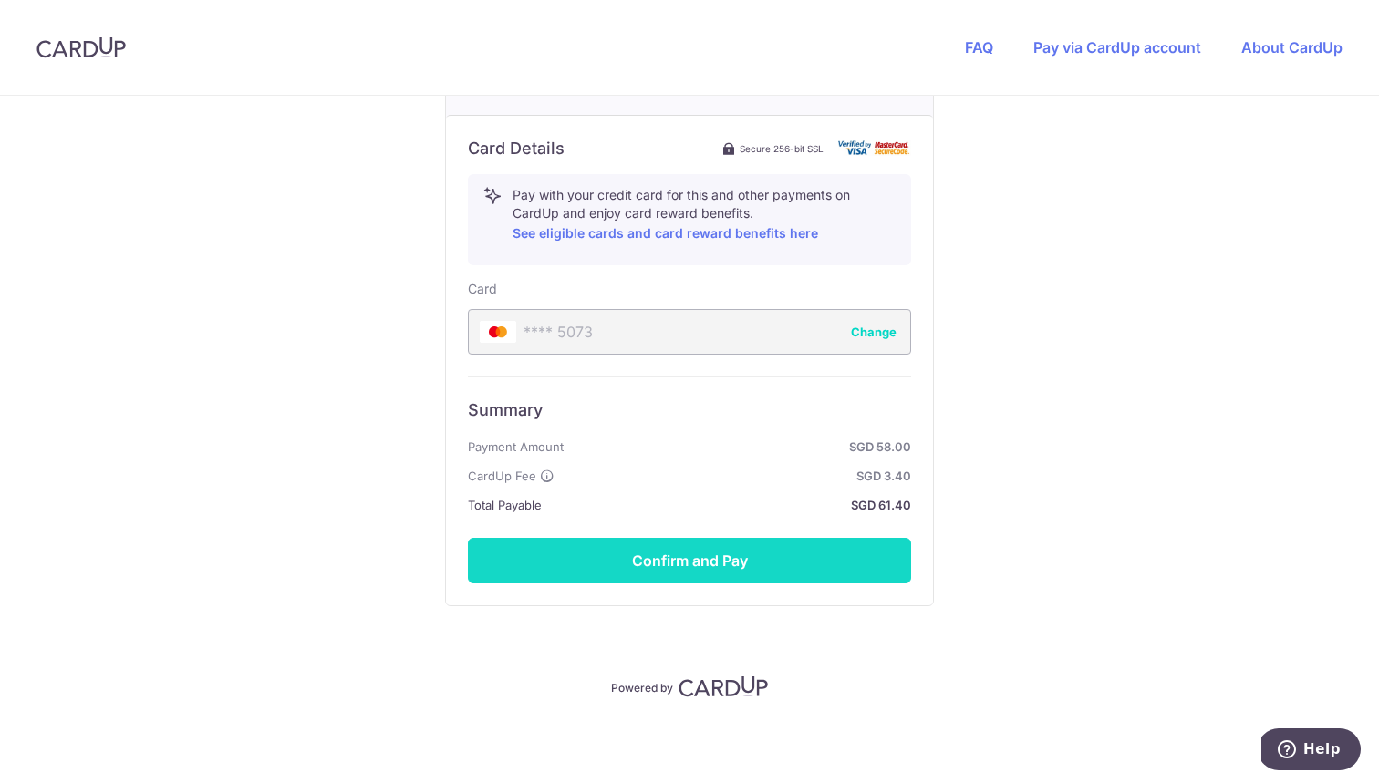
click at [705, 541] on button "Confirm and Pay" at bounding box center [689, 561] width 443 height 46
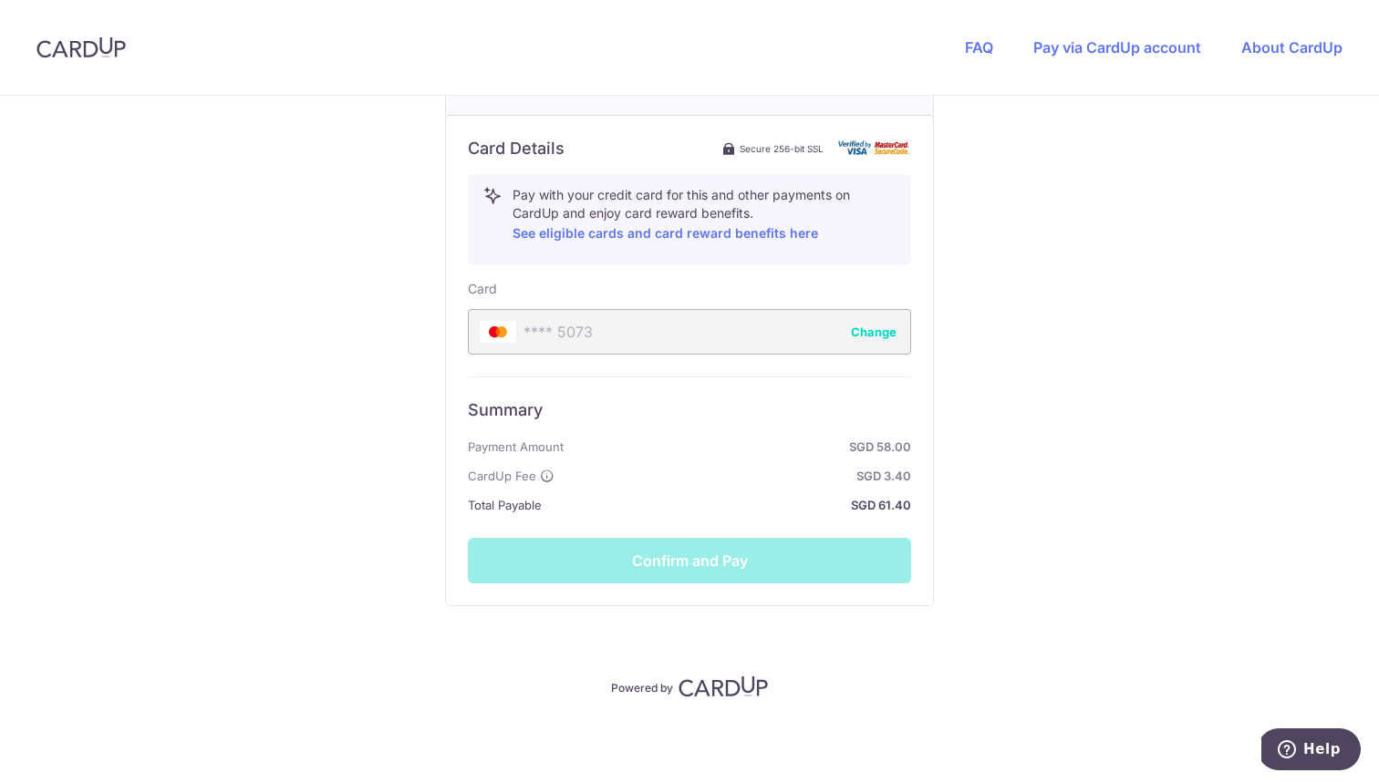
scroll to position [963, 0]
